Goal: Unclear

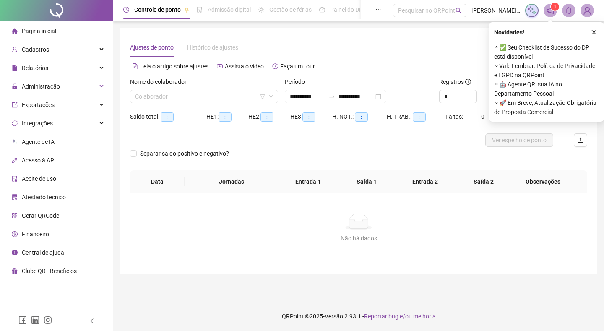
type input "**********"
click at [594, 32] on icon "close" at bounding box center [594, 32] width 6 height 6
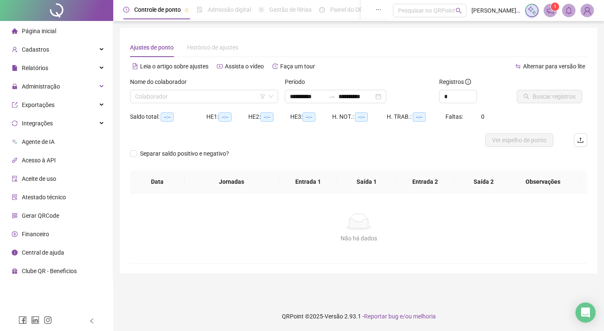
click at [27, 28] on span "Página inicial" at bounding box center [39, 31] width 34 height 7
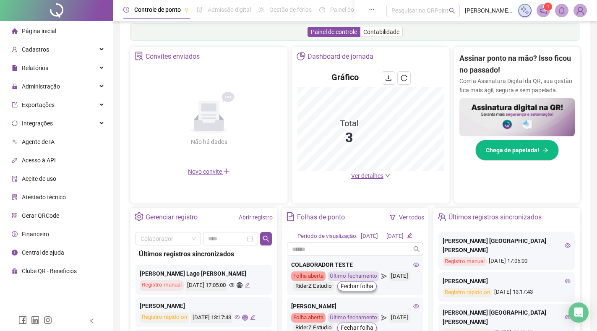
scroll to position [157, 0]
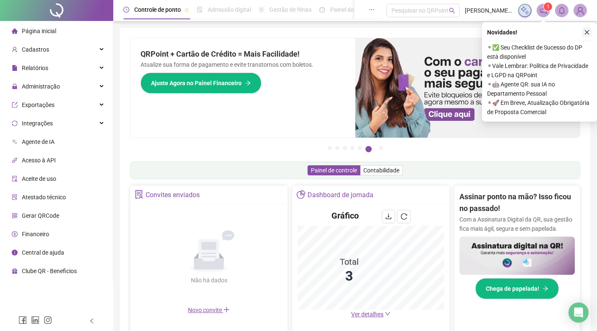
click at [588, 33] on icon "close" at bounding box center [587, 32] width 6 height 6
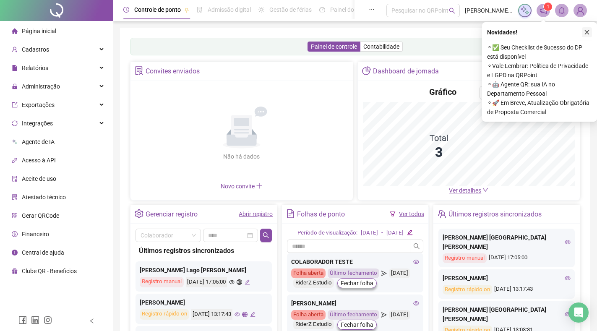
click at [585, 31] on icon "close" at bounding box center [587, 32] width 6 height 6
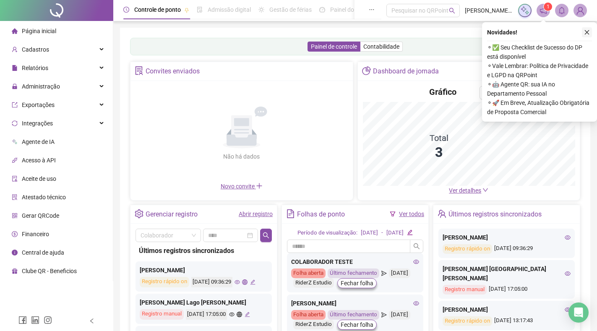
click at [586, 33] on icon "close" at bounding box center [587, 32] width 5 height 5
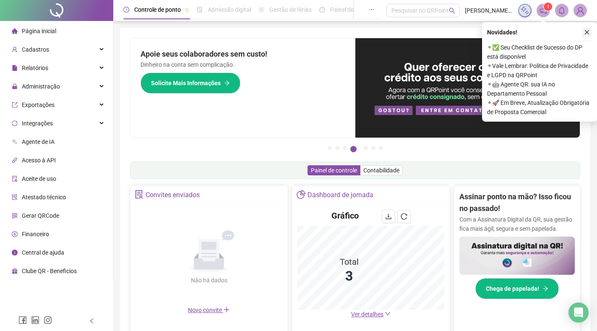
click at [584, 33] on icon "close" at bounding box center [587, 32] width 6 height 6
